Goal: Task Accomplishment & Management: Complete application form

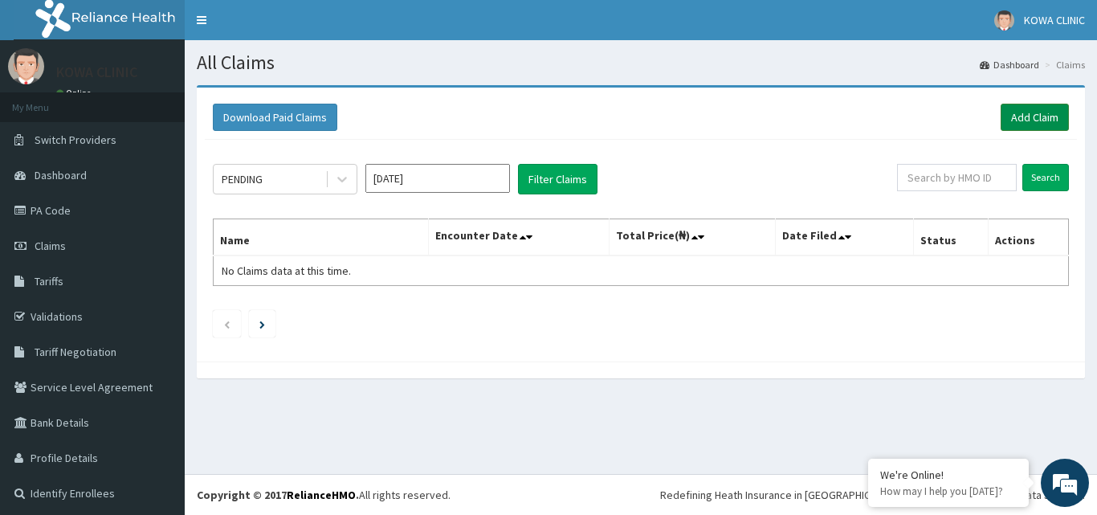
click at [1022, 119] on link "Add Claim" at bounding box center [1034, 117] width 68 height 27
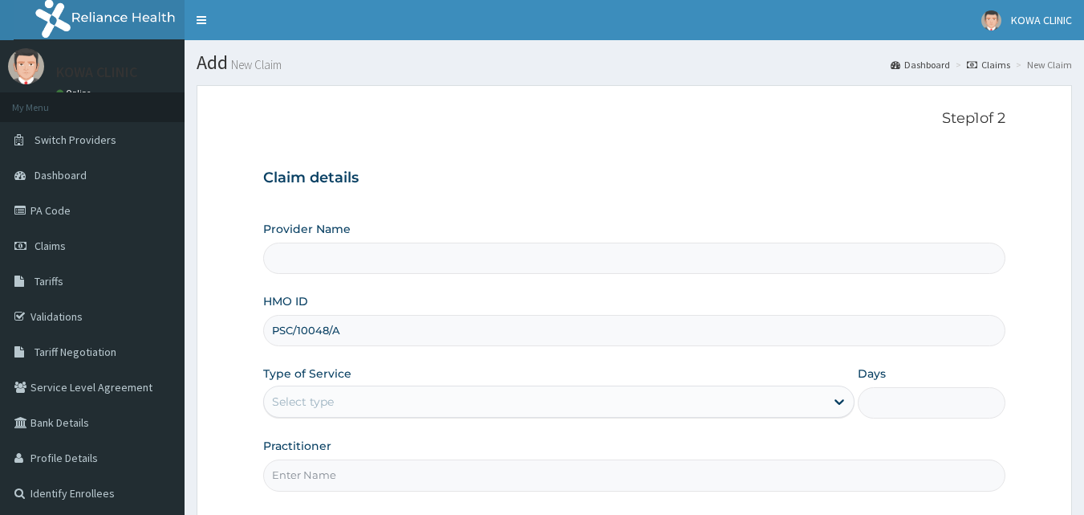
click at [318, 393] on div "Select type" at bounding box center [303, 401] width 62 height 16
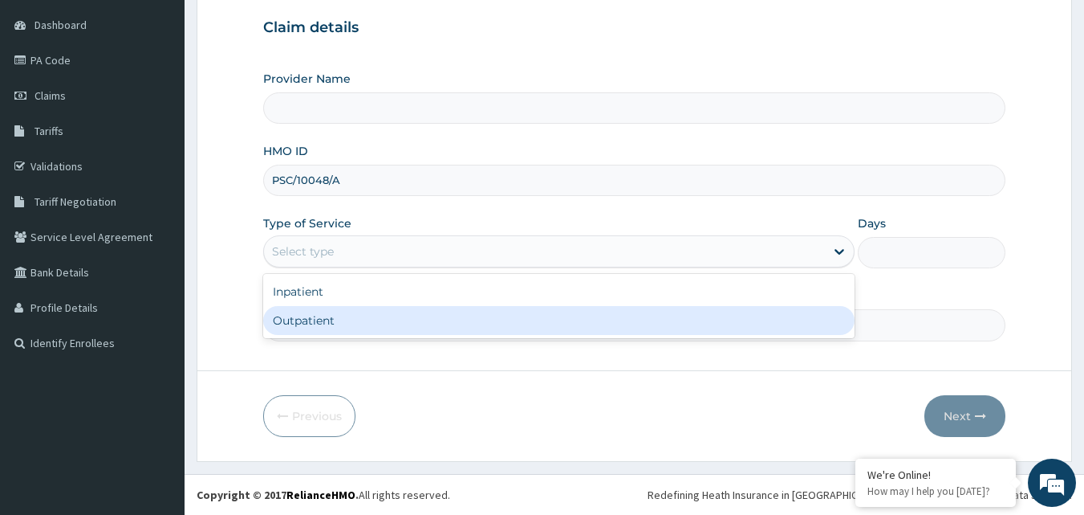
click at [298, 324] on div "Outpatient" at bounding box center [559, 320] width 592 height 29
type input "1"
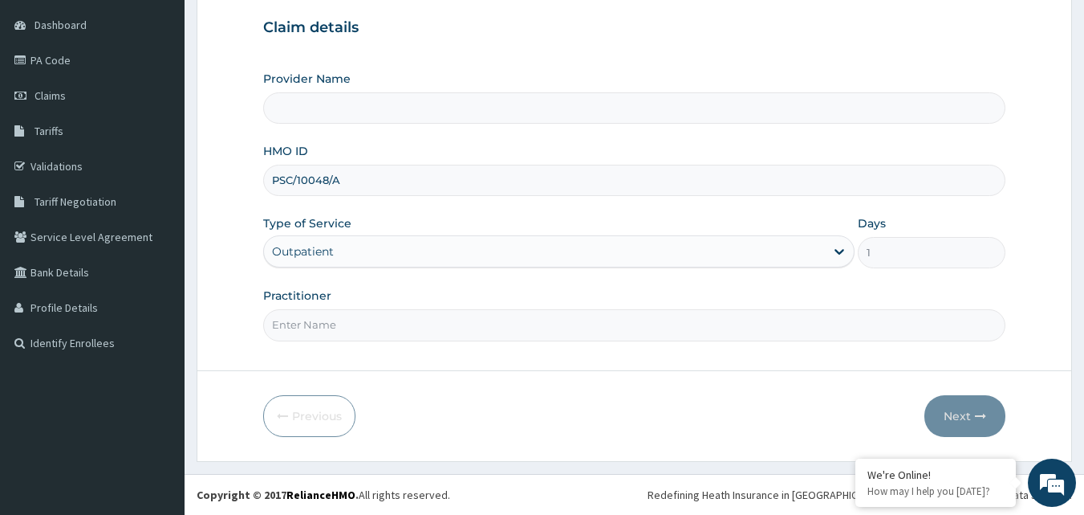
type input "KOWA CLINICS"
click at [315, 328] on input "Practitioner" at bounding box center [634, 324] width 743 height 31
type input "DR. N SOLOMON"
click at [975, 416] on button "Next" at bounding box center [965, 416] width 81 height 42
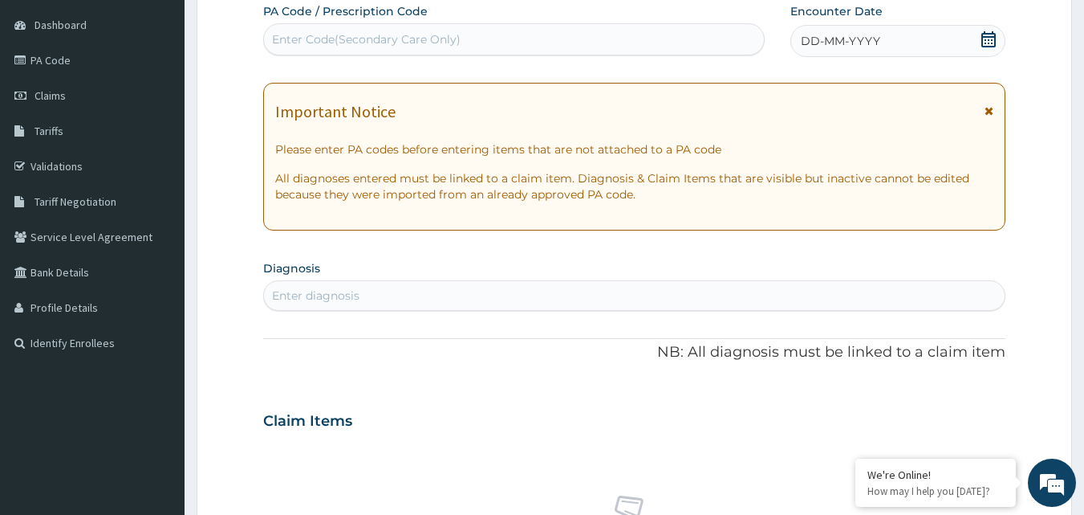
click at [991, 43] on icon at bounding box center [989, 39] width 16 height 16
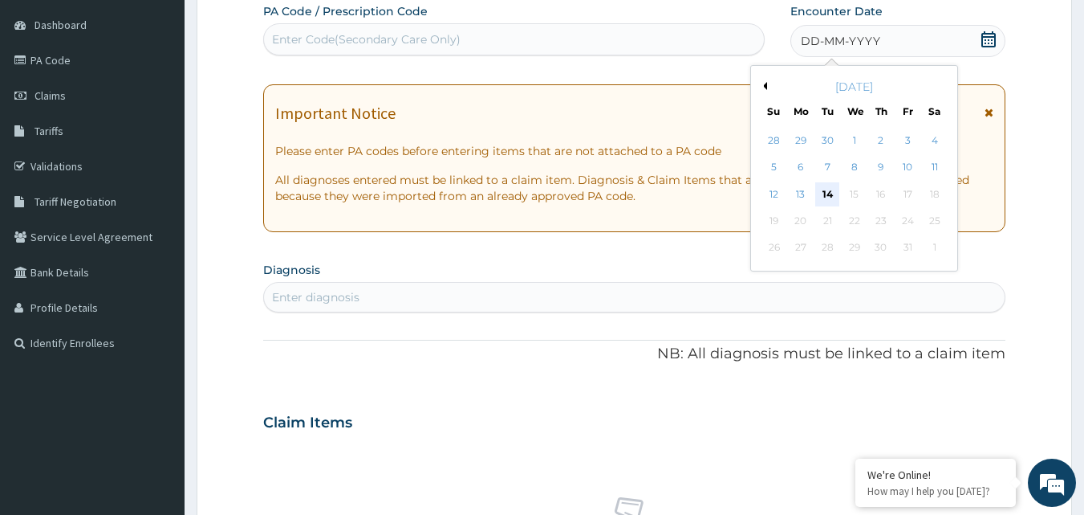
click at [832, 194] on div "14" at bounding box center [828, 194] width 24 height 24
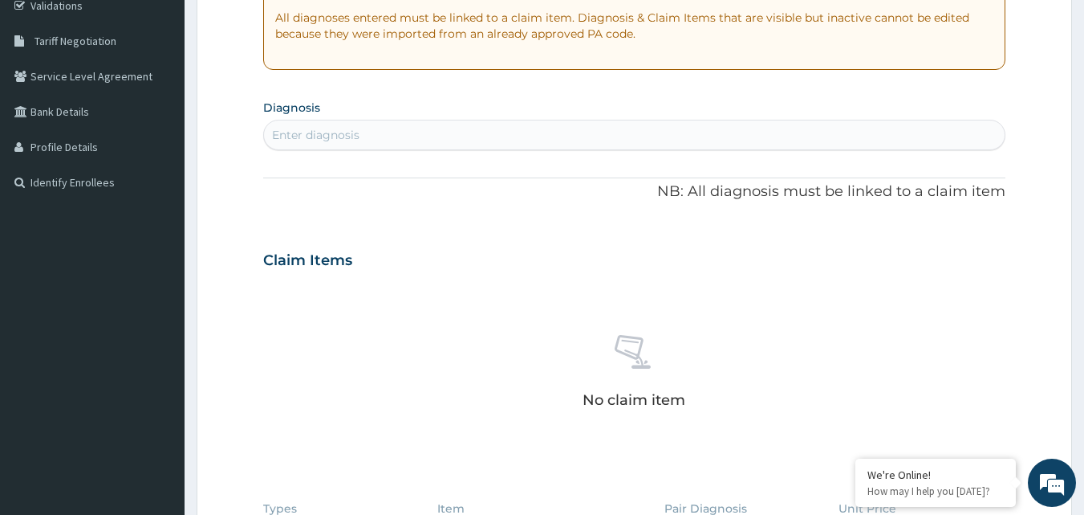
click at [417, 140] on div "Enter diagnosis" at bounding box center [635, 135] width 742 height 26
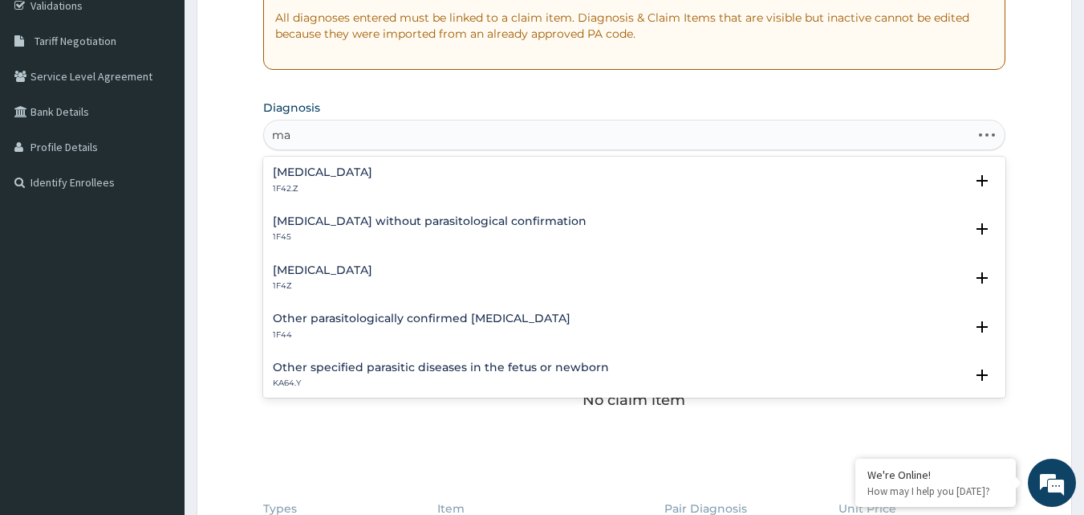
type input "m"
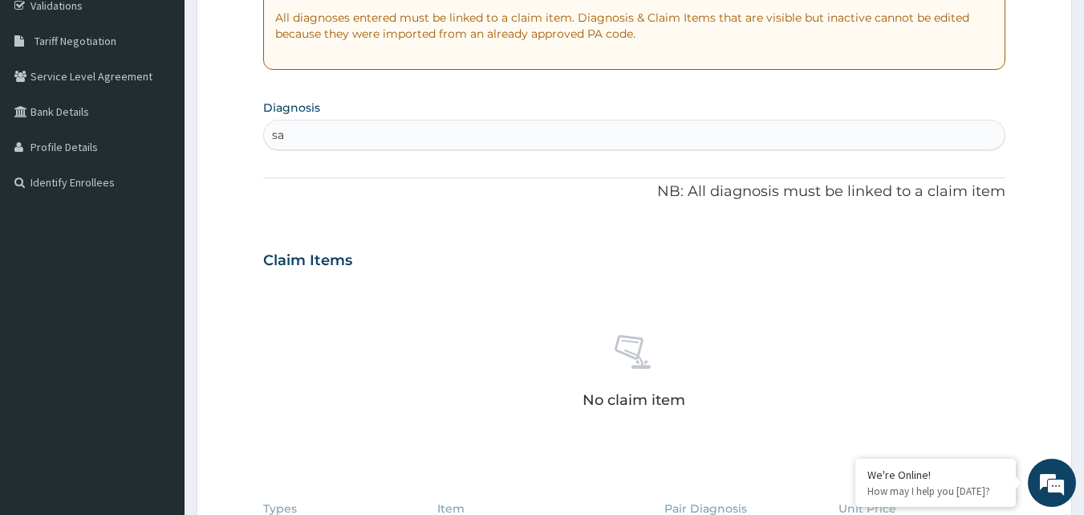
type input "s"
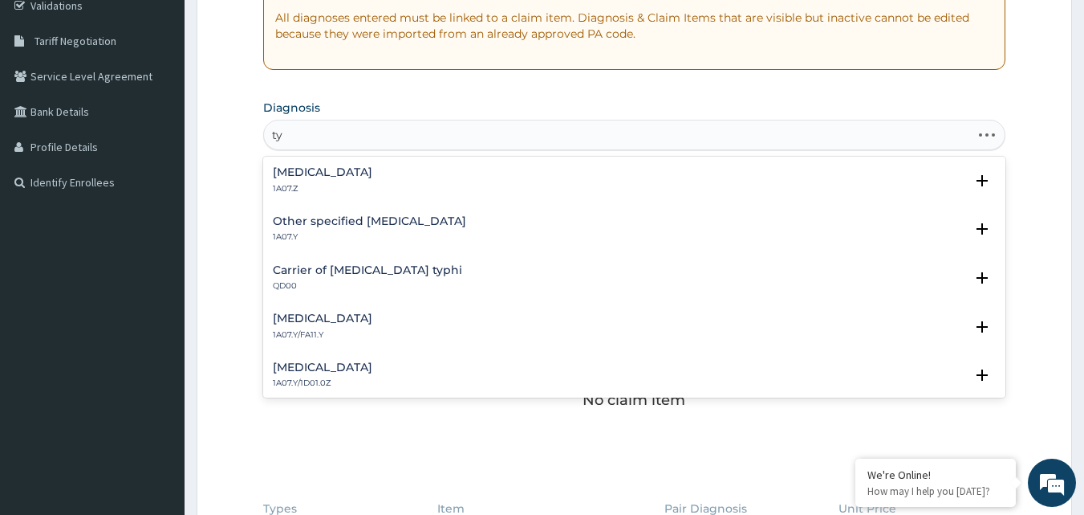
type input "t"
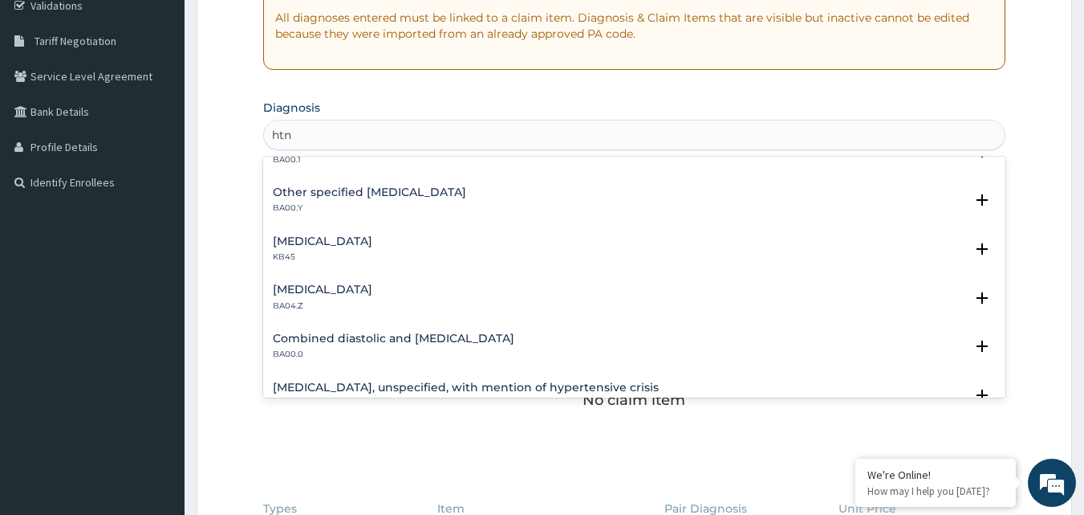
scroll to position [161, 0]
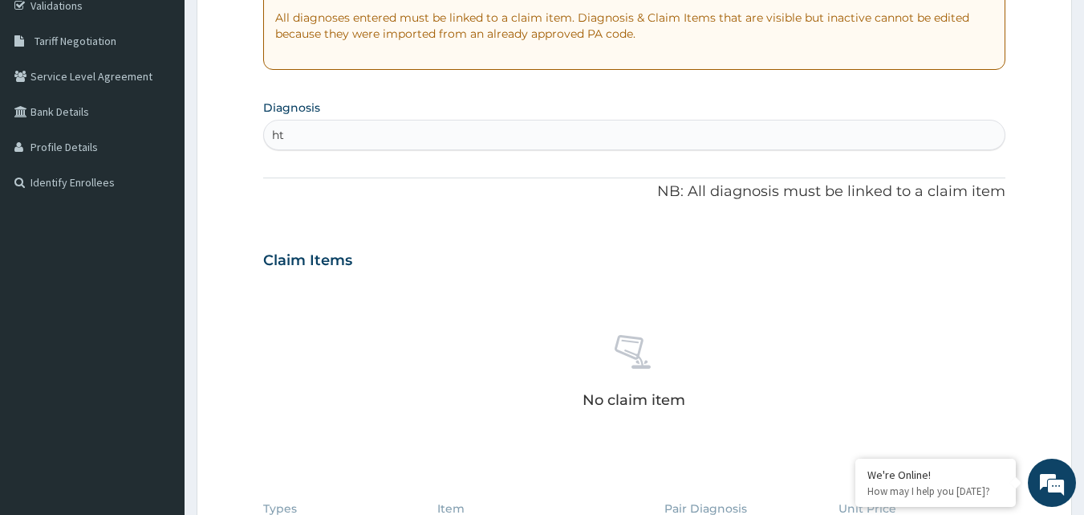
type input "h"
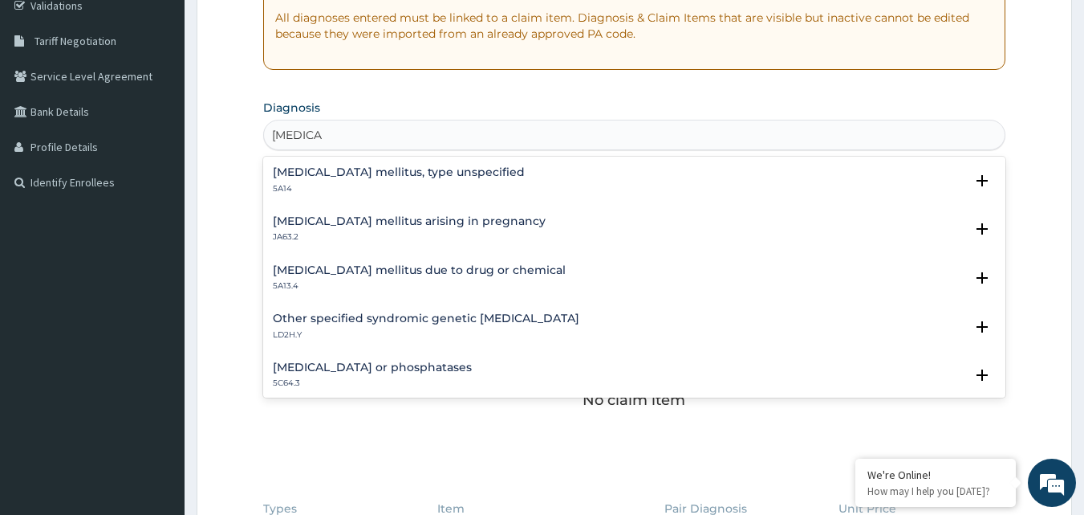
type input "[MEDICAL_DATA]"
